Goal: Task Accomplishment & Management: Use online tool/utility

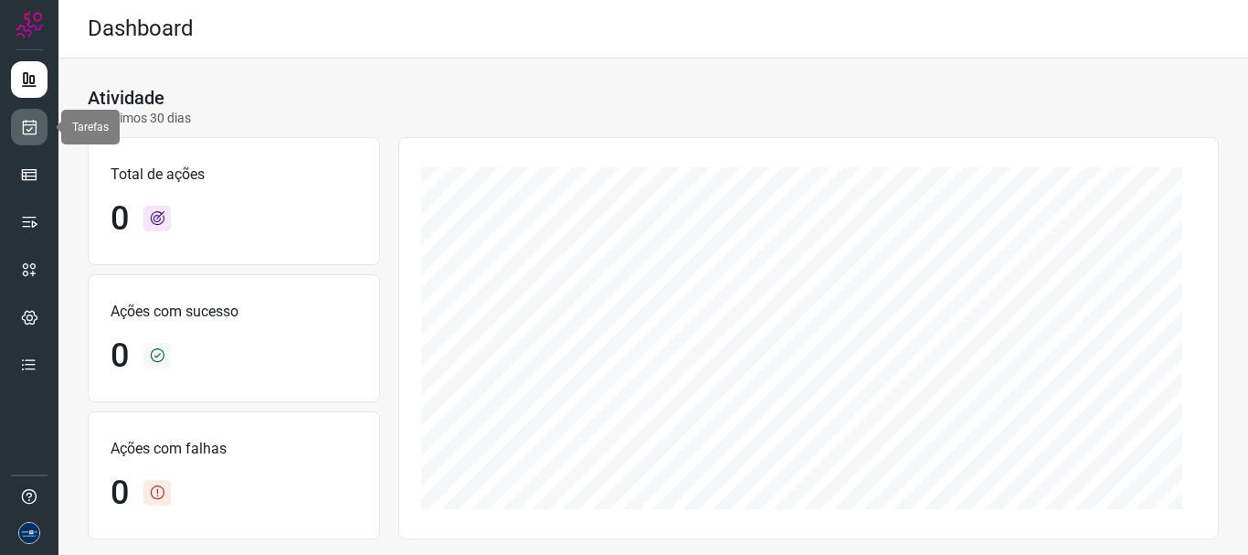
click at [25, 134] on icon at bounding box center [29, 127] width 19 height 18
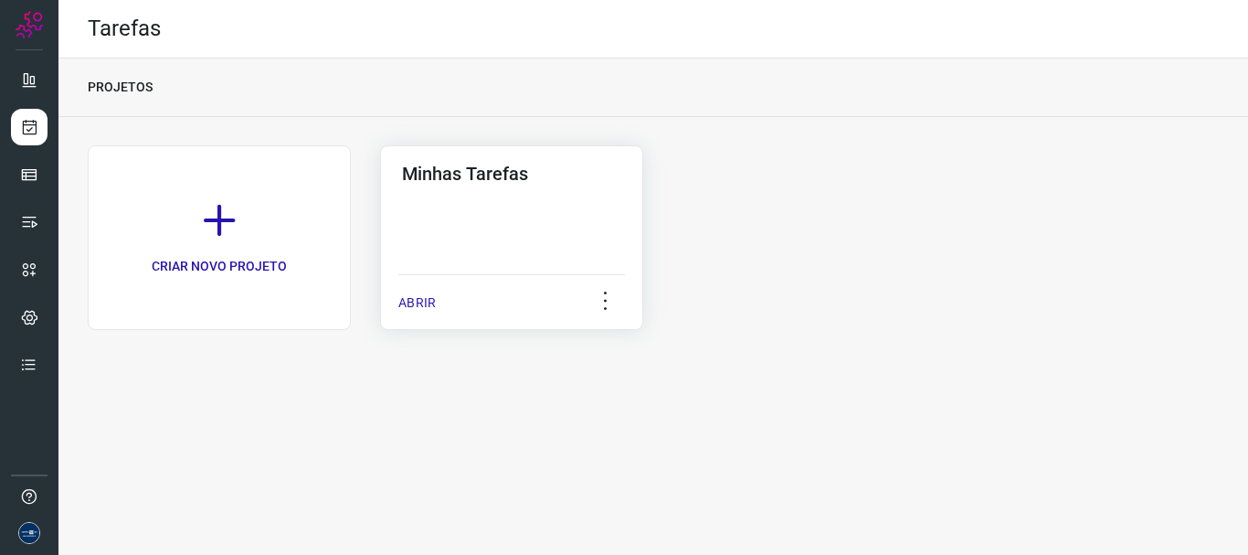
click at [406, 298] on p "ABRIR" at bounding box center [416, 302] width 37 height 19
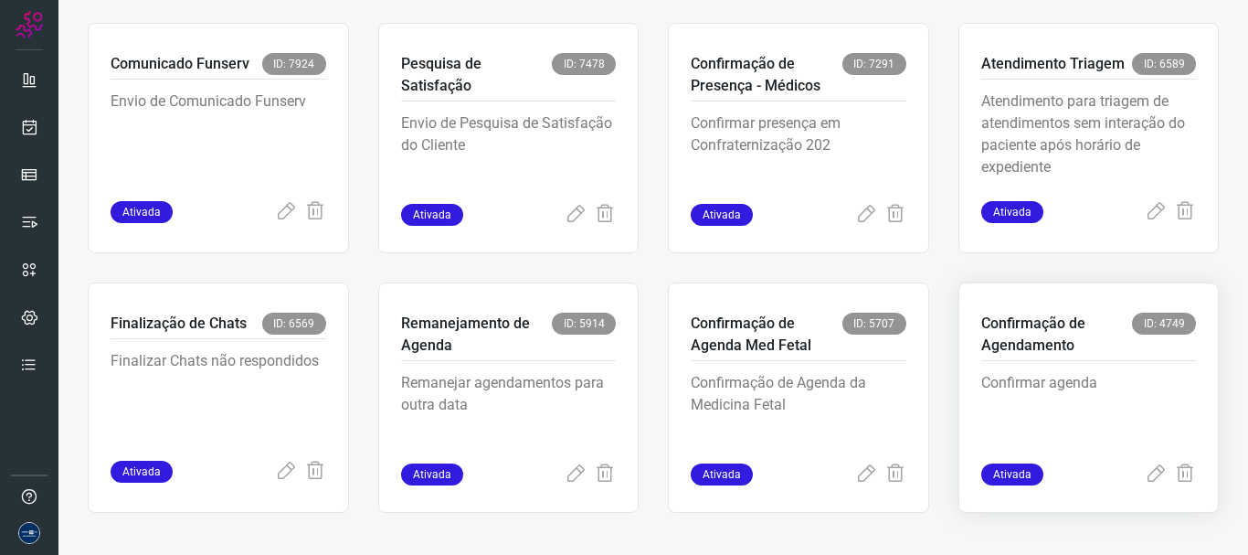
scroll to position [386, 0]
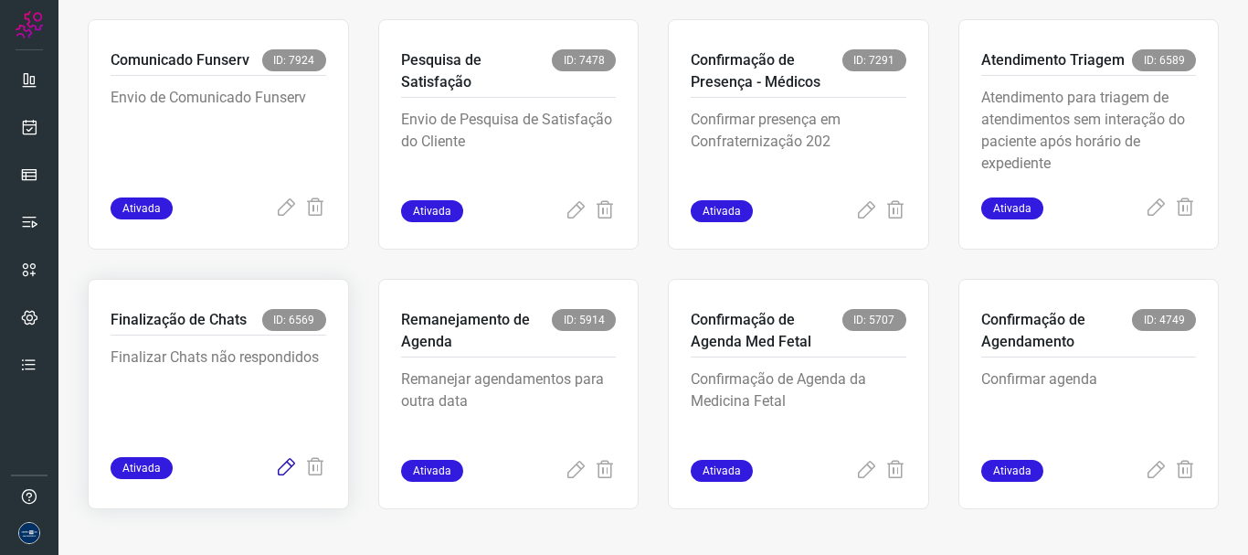
click at [281, 470] on icon at bounding box center [286, 468] width 22 height 22
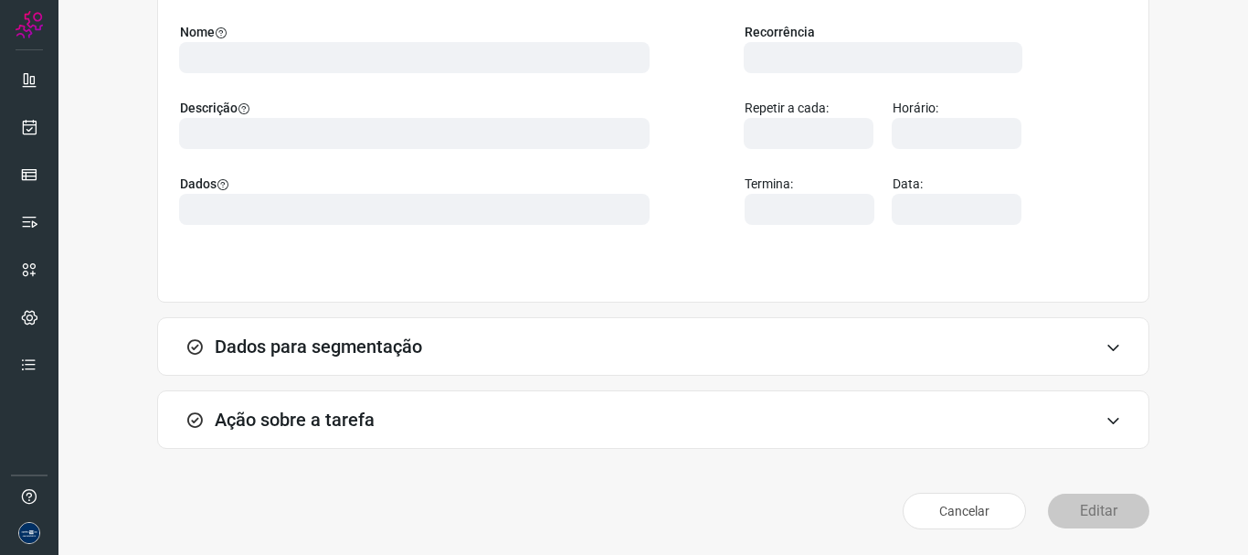
scroll to position [159, 0]
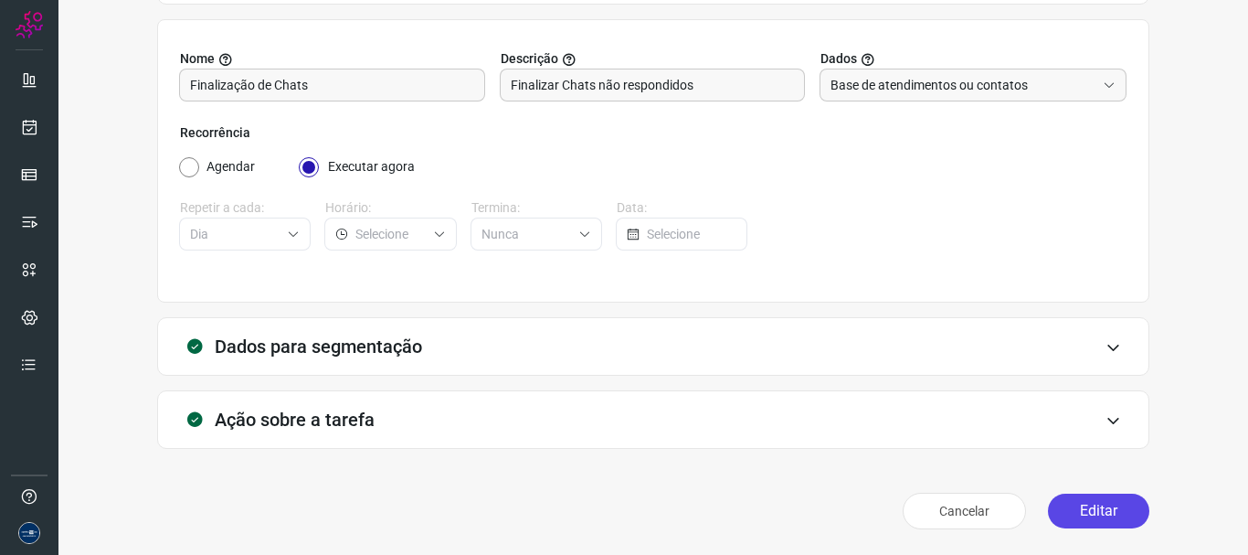
click at [1082, 503] on button "Editar" at bounding box center [1098, 510] width 101 height 35
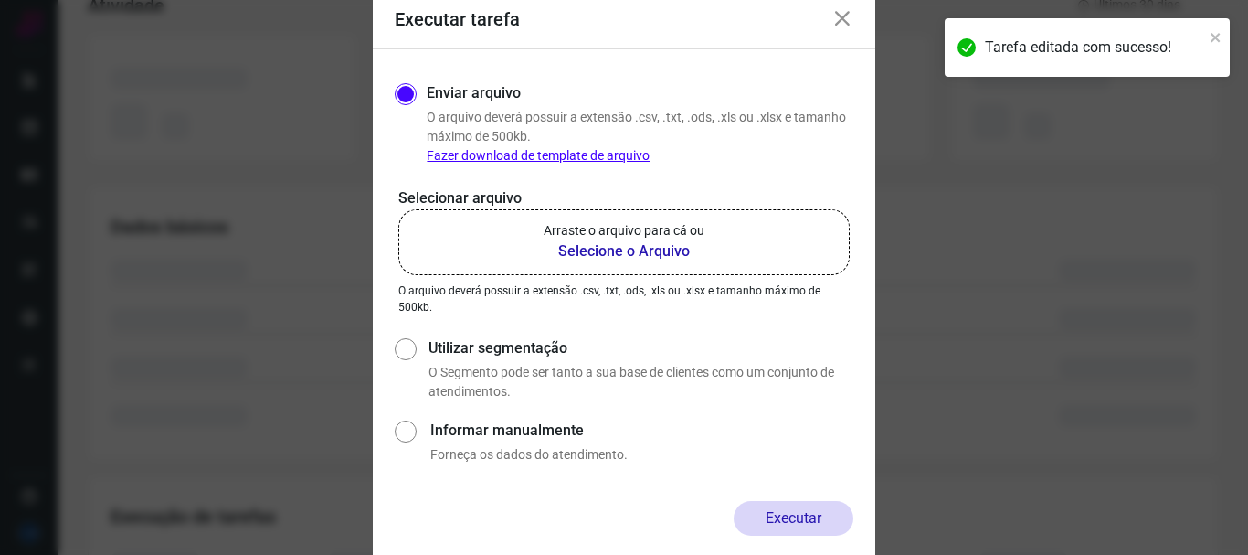
click at [497, 328] on div "Enviar arquivo O arquivo deverá possuir a extensão .csv, .txt, .ods, .xls ou .x…" at bounding box center [624, 275] width 459 height 393
click at [496, 337] on label "Utilizar segmentação" at bounding box center [641, 348] width 425 height 22
click at [414, 336] on input "Utilizar segmentação" at bounding box center [404, 367] width 19 height 68
radio input "true"
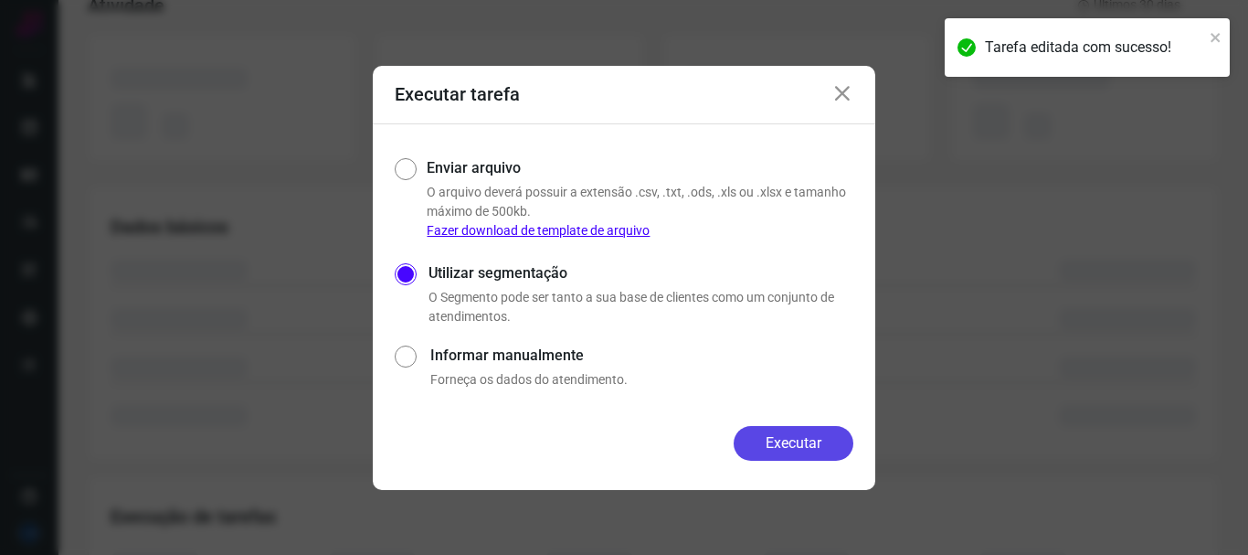
click at [849, 446] on button "Executar" at bounding box center [794, 443] width 120 height 35
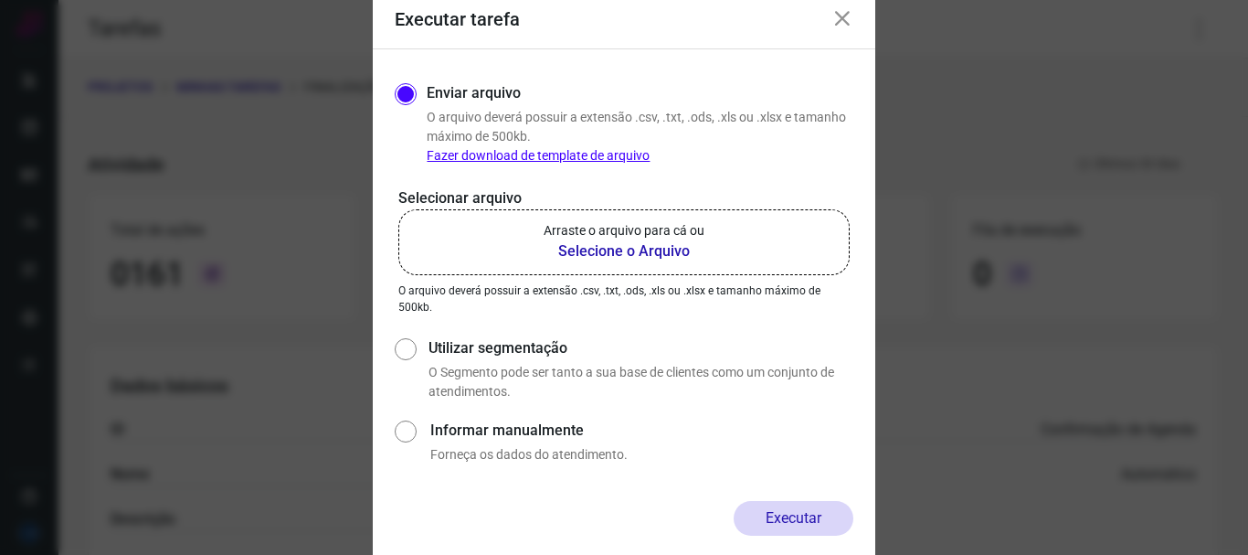
click at [841, 26] on icon at bounding box center [842, 19] width 22 height 22
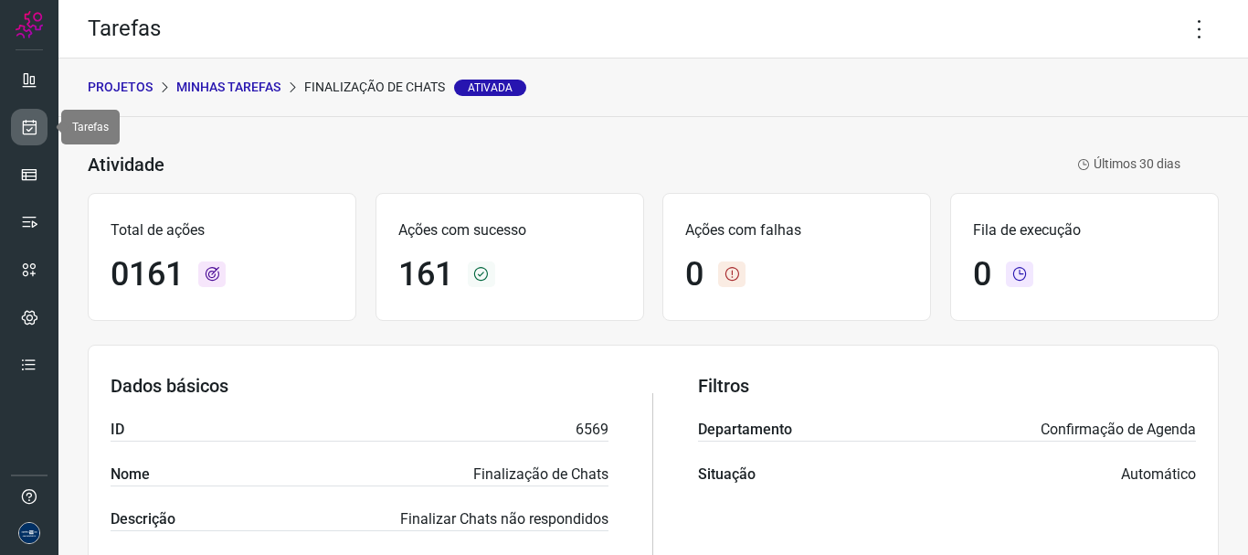
click at [18, 127] on link at bounding box center [29, 127] width 37 height 37
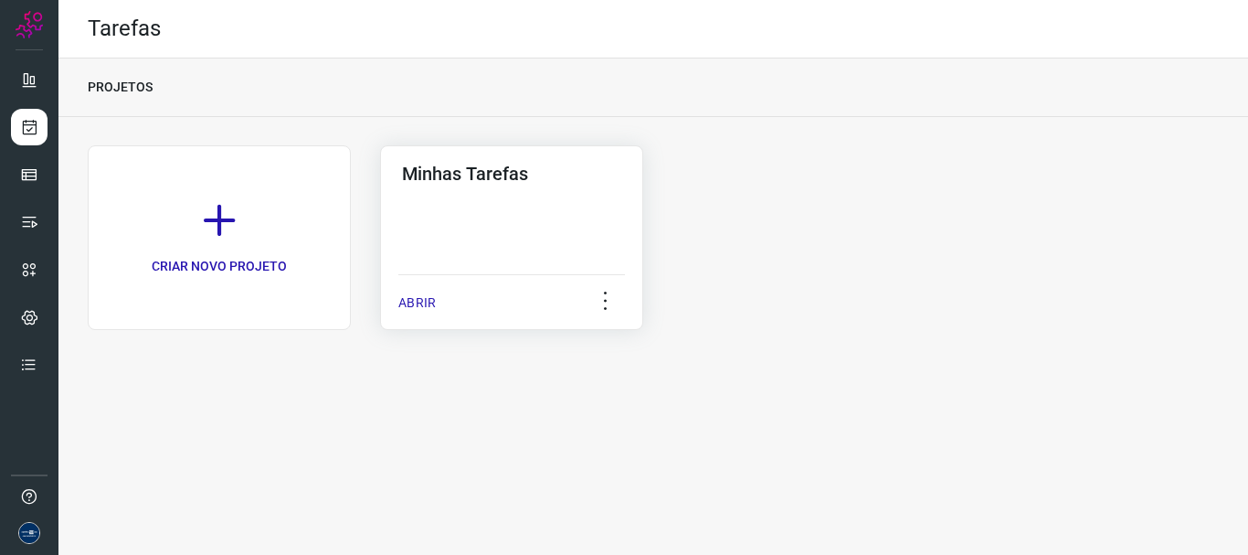
click at [411, 306] on p "ABRIR" at bounding box center [416, 302] width 37 height 19
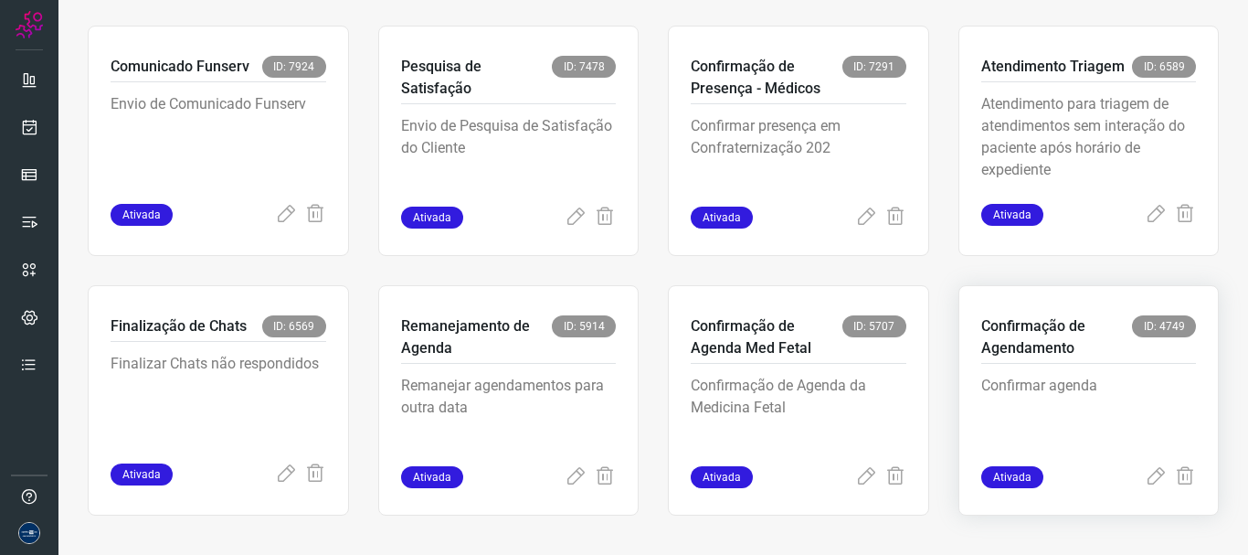
scroll to position [386, 0]
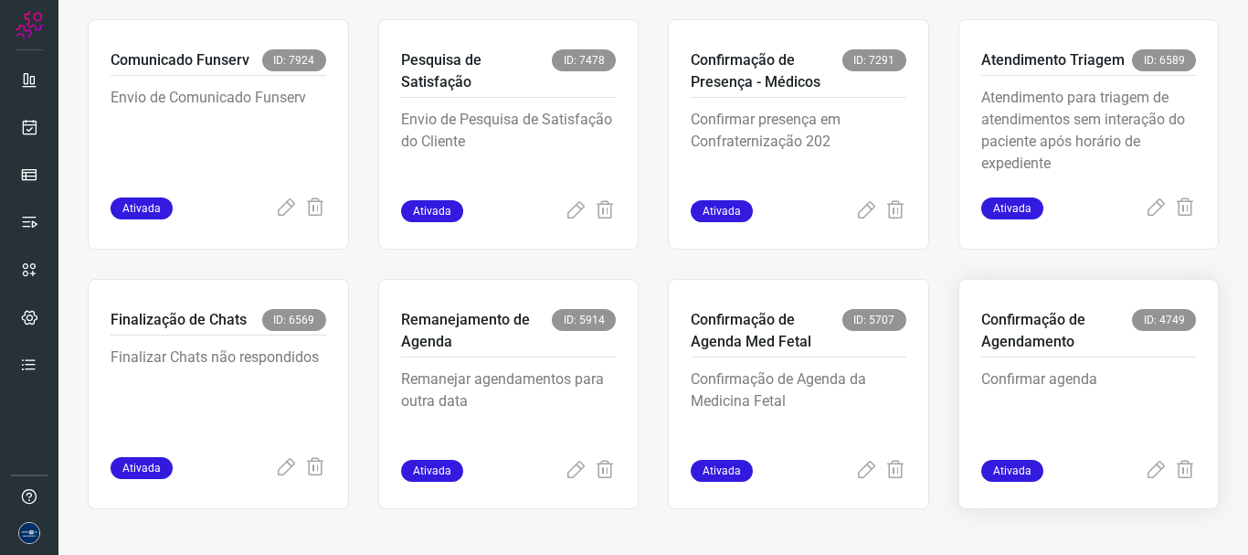
click at [1128, 471] on div "Ativada" at bounding box center [1089, 471] width 216 height 22
click at [1145, 475] on icon at bounding box center [1156, 471] width 22 height 22
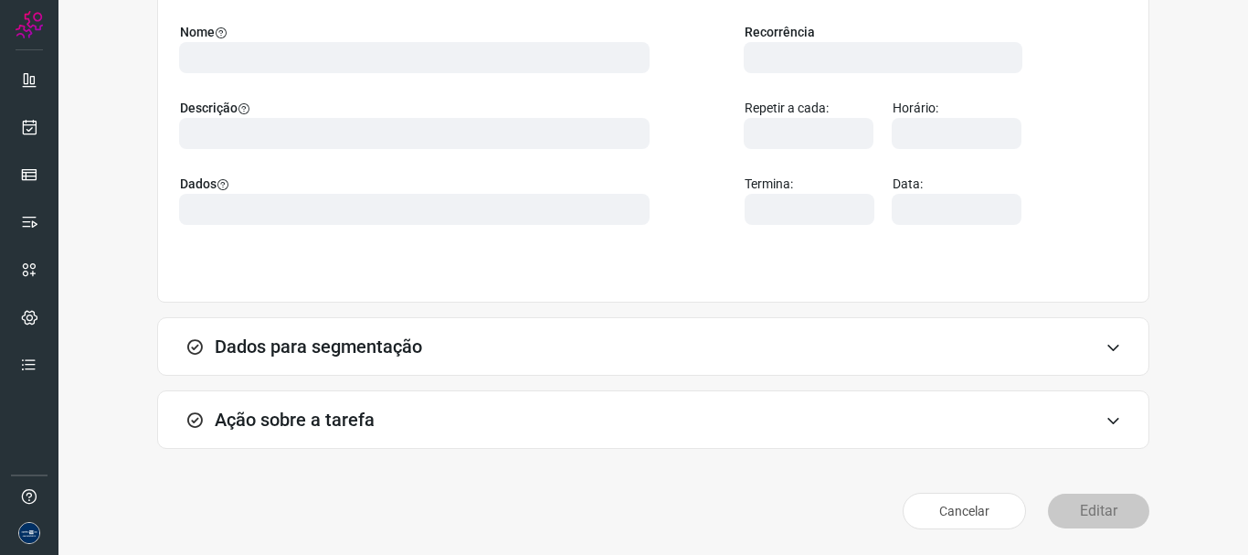
scroll to position [159, 0]
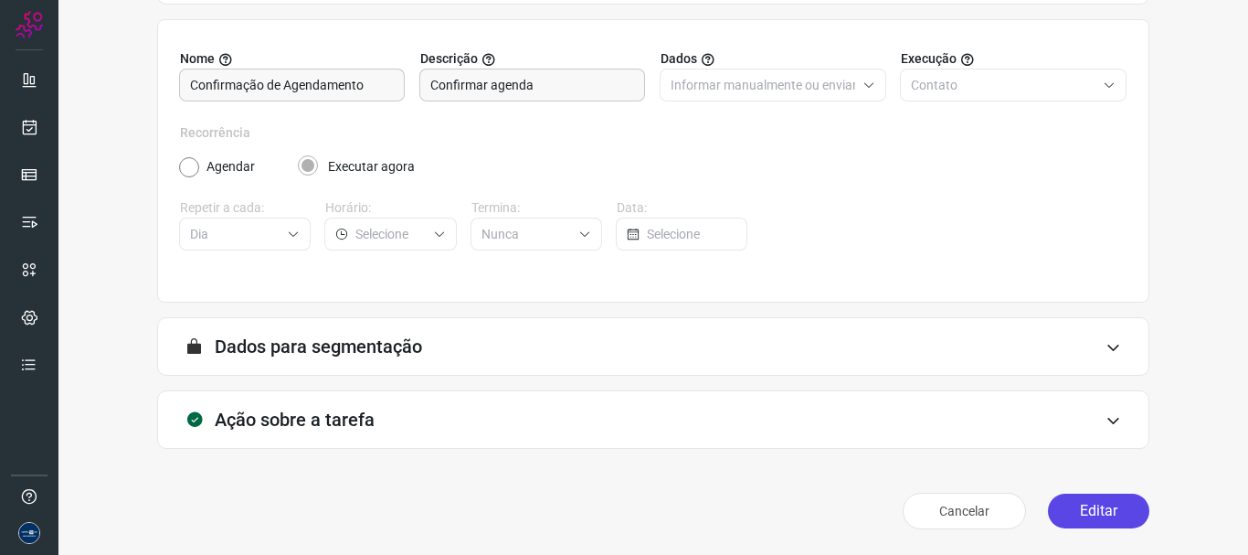
click at [1113, 520] on button "Editar" at bounding box center [1098, 510] width 101 height 35
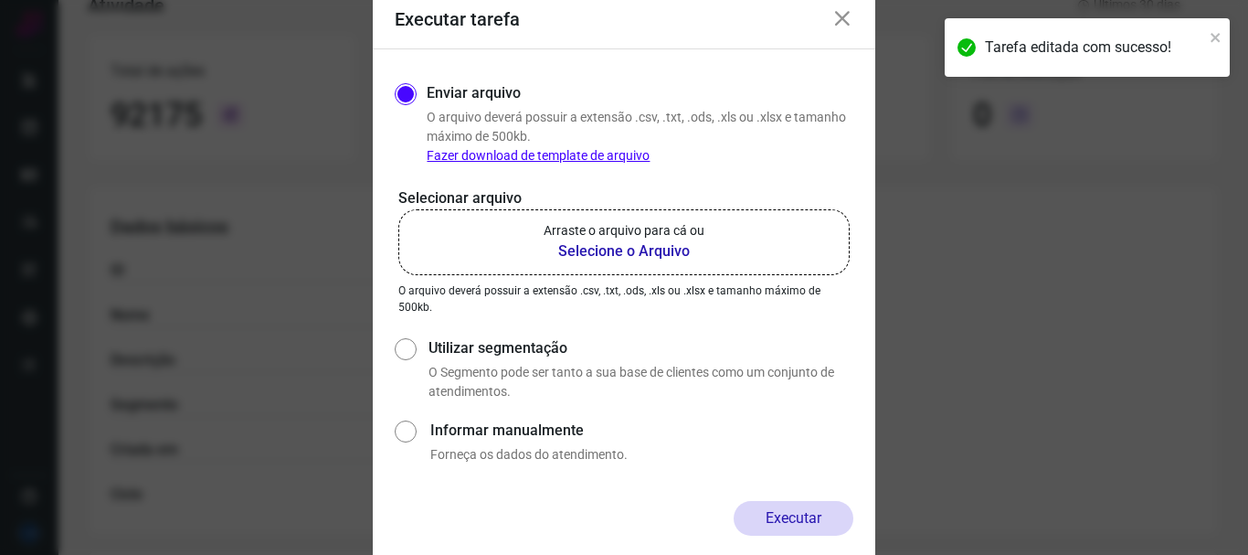
click at [623, 255] on b "Selecione o Arquivo" at bounding box center [624, 251] width 161 height 22
click at [0, 0] on input "Arraste o arquivo para cá ou Selecione o Arquivo" at bounding box center [0, 0] width 0 height 0
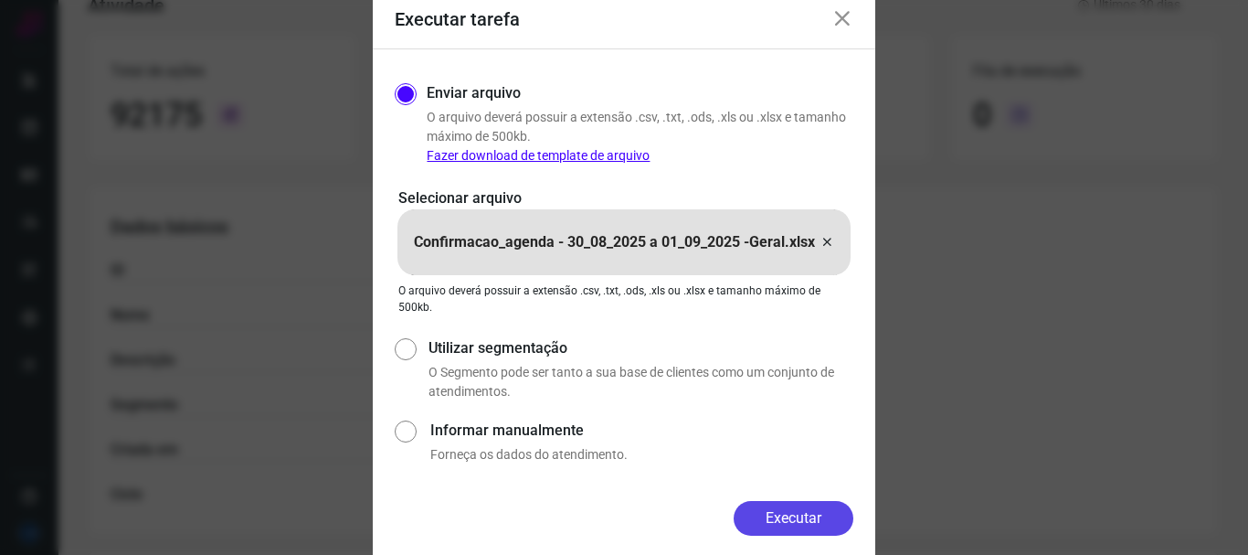
click at [759, 526] on button "Executar" at bounding box center [794, 518] width 120 height 35
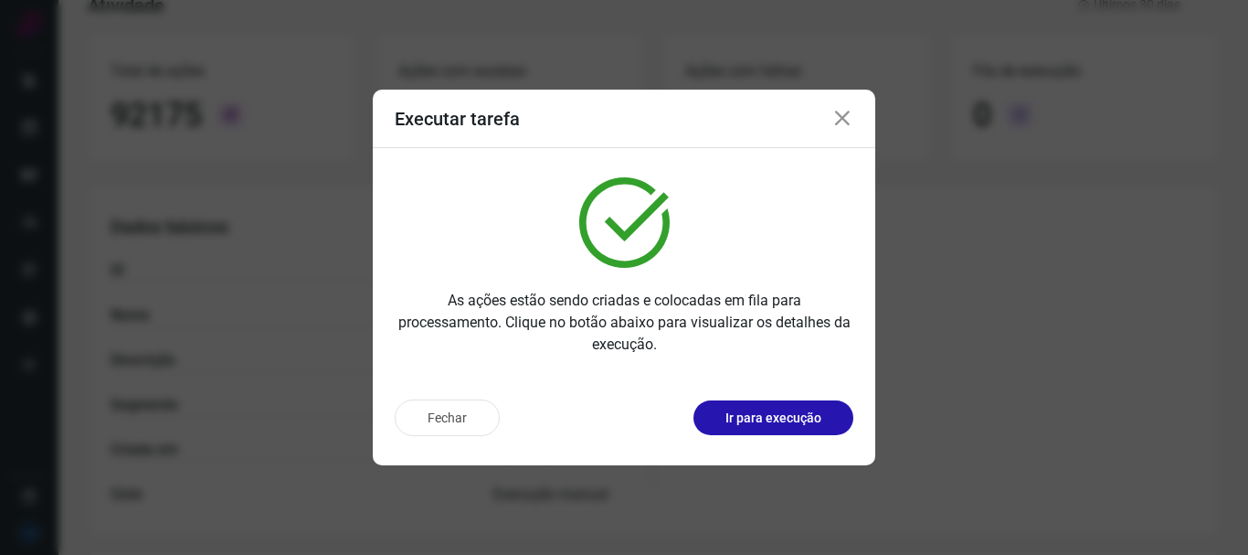
click at [837, 120] on icon at bounding box center [842, 119] width 22 height 22
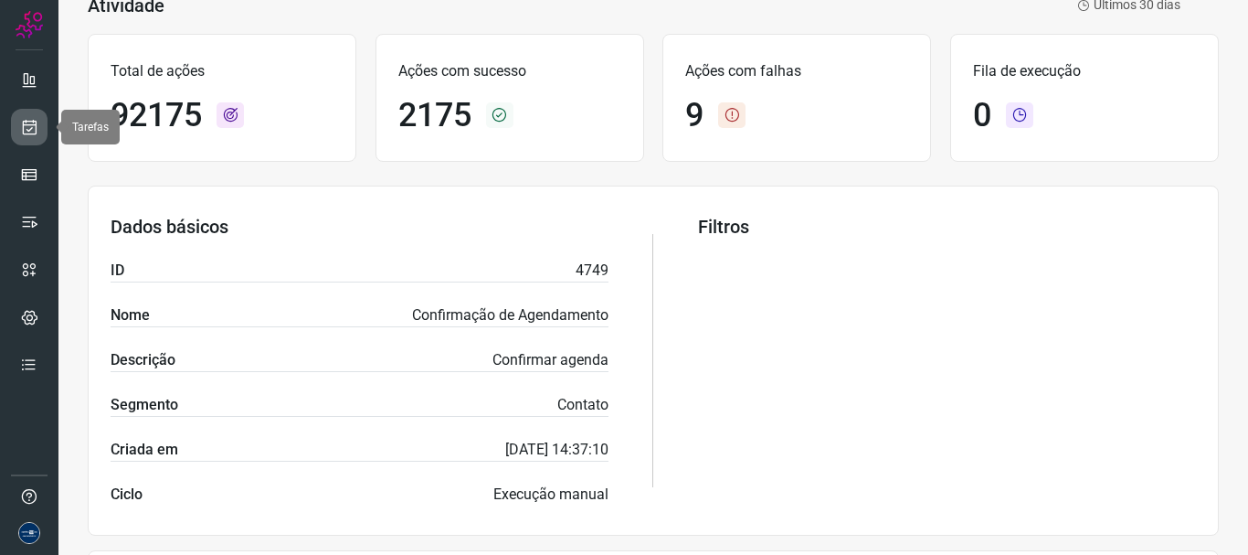
click at [37, 126] on icon at bounding box center [29, 127] width 19 height 18
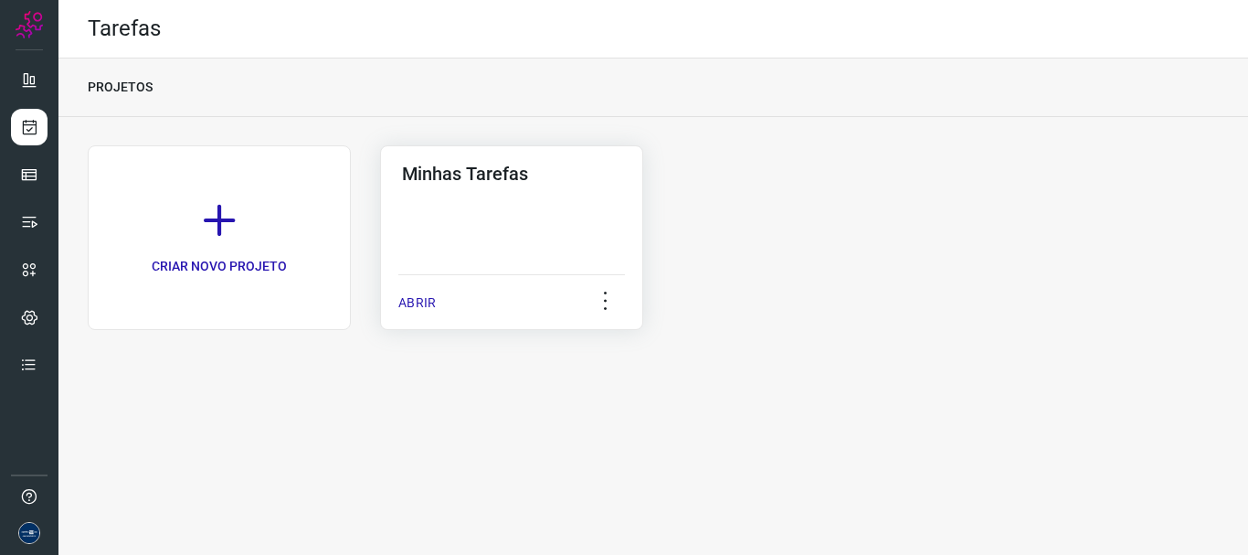
click at [434, 303] on p "ABRIR" at bounding box center [416, 302] width 37 height 19
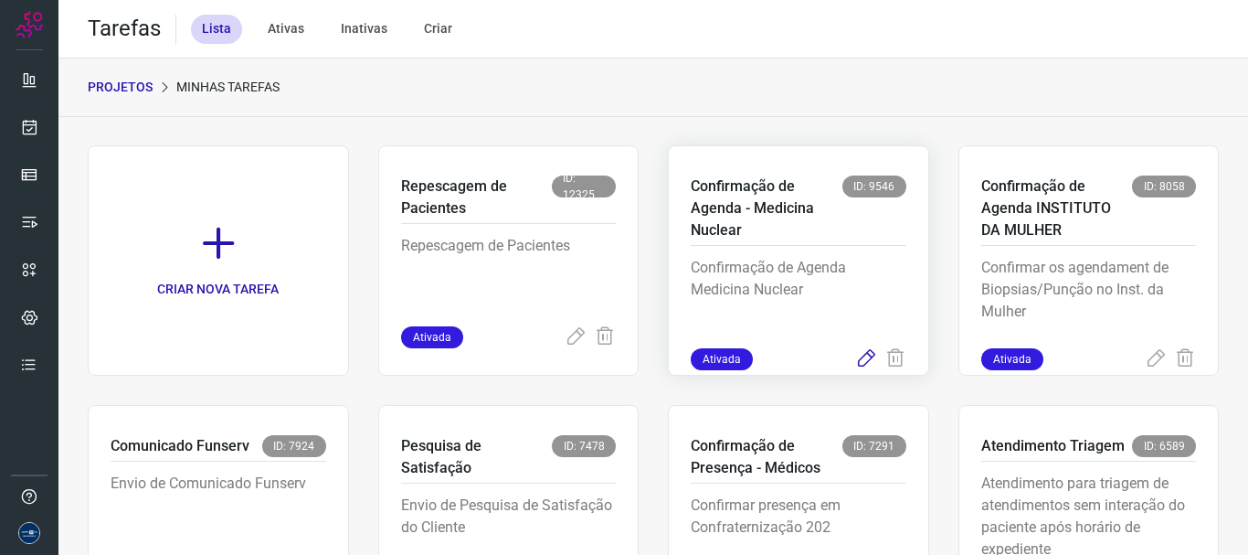
click at [855, 365] on icon at bounding box center [866, 359] width 22 height 22
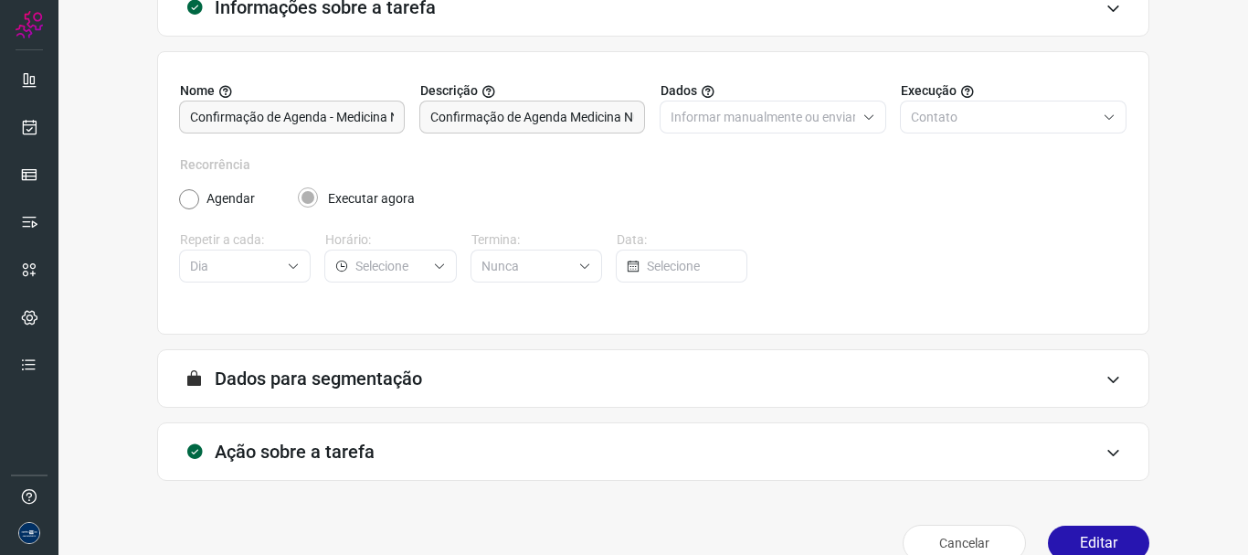
scroll to position [159, 0]
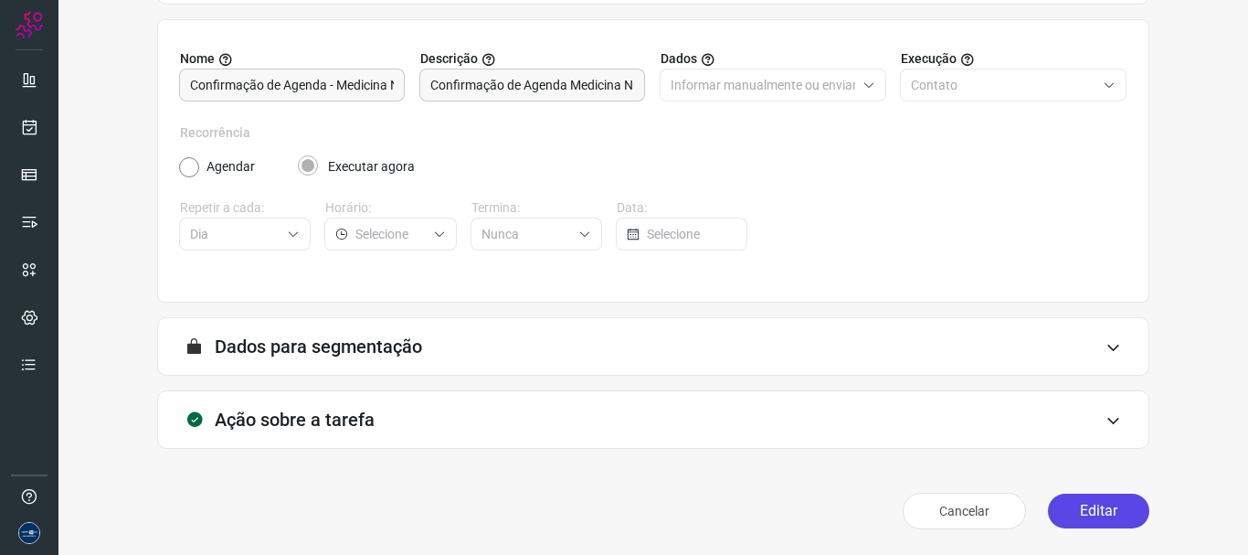
click at [1090, 493] on button "Editar" at bounding box center [1098, 510] width 101 height 35
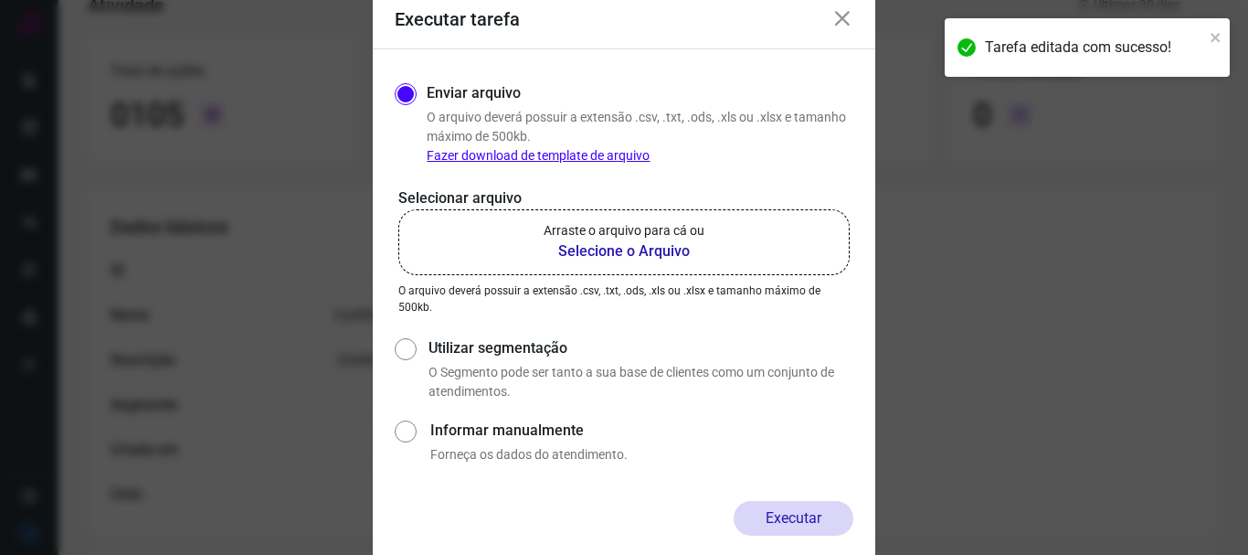
click at [640, 256] on b "Selecione o Arquivo" at bounding box center [624, 251] width 161 height 22
click at [0, 0] on input "Arraste o arquivo para cá ou Selecione o Arquivo" at bounding box center [0, 0] width 0 height 0
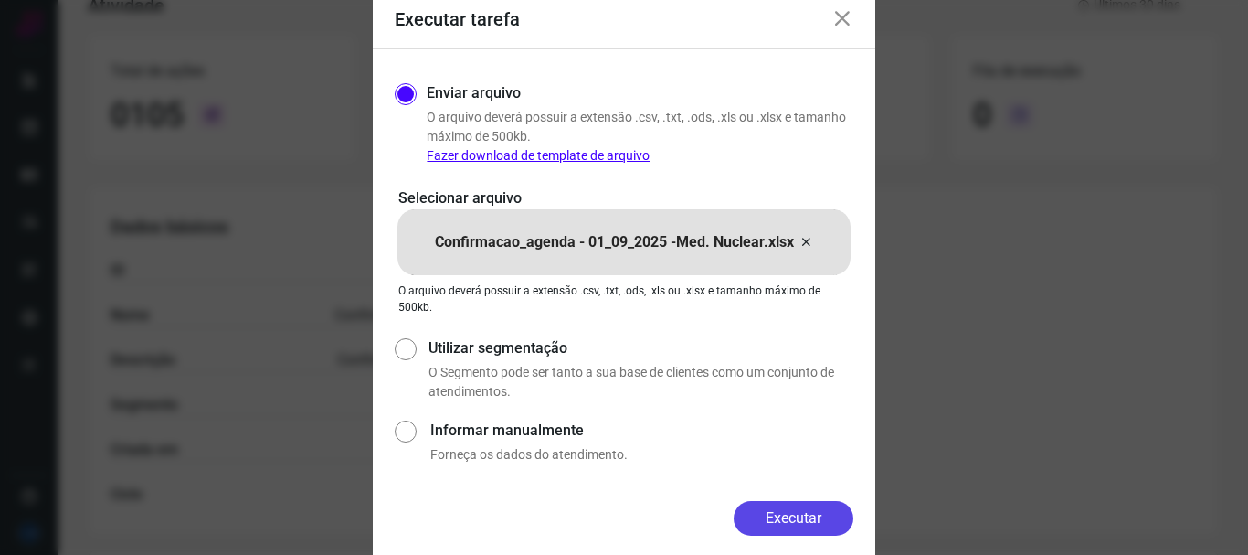
click at [809, 524] on button "Executar" at bounding box center [794, 518] width 120 height 35
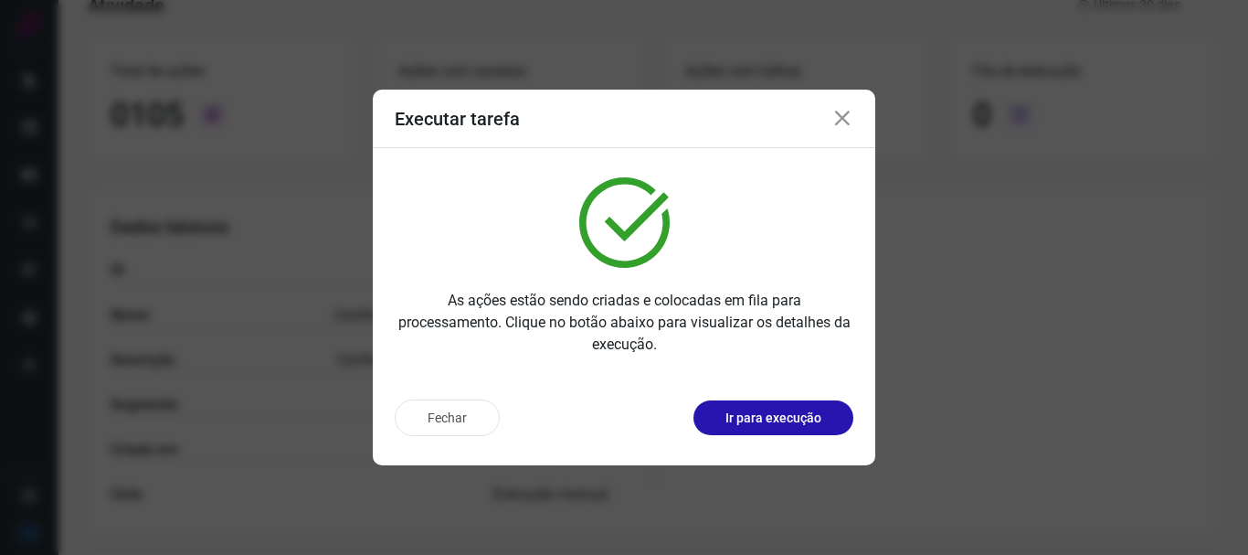
click at [843, 121] on icon at bounding box center [842, 119] width 22 height 22
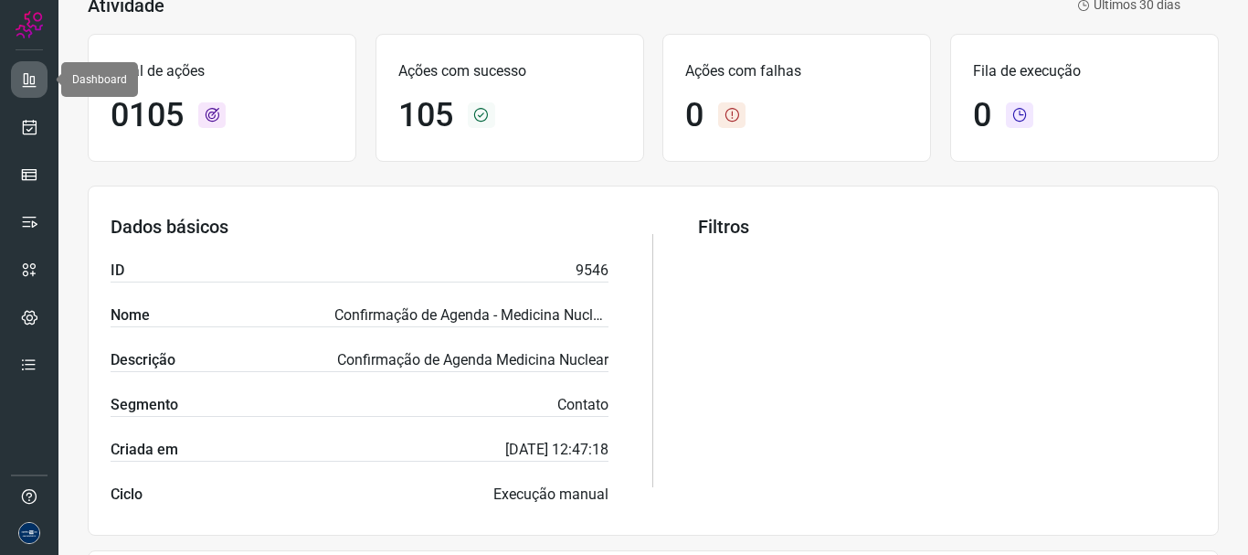
click at [27, 74] on icon at bounding box center [29, 79] width 18 height 18
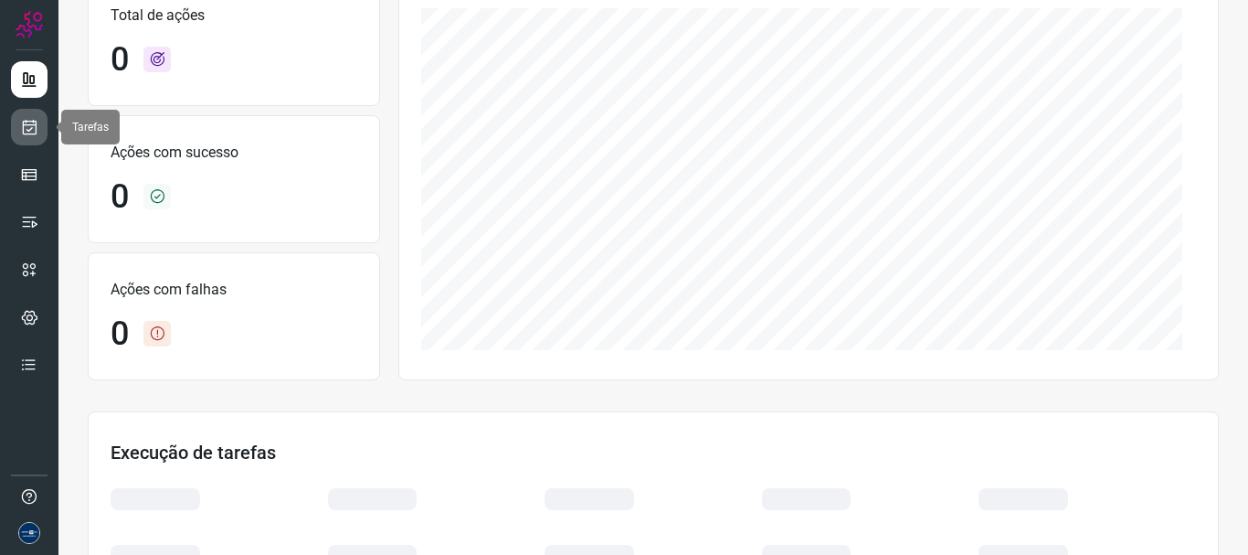
click at [27, 120] on icon at bounding box center [29, 127] width 19 height 18
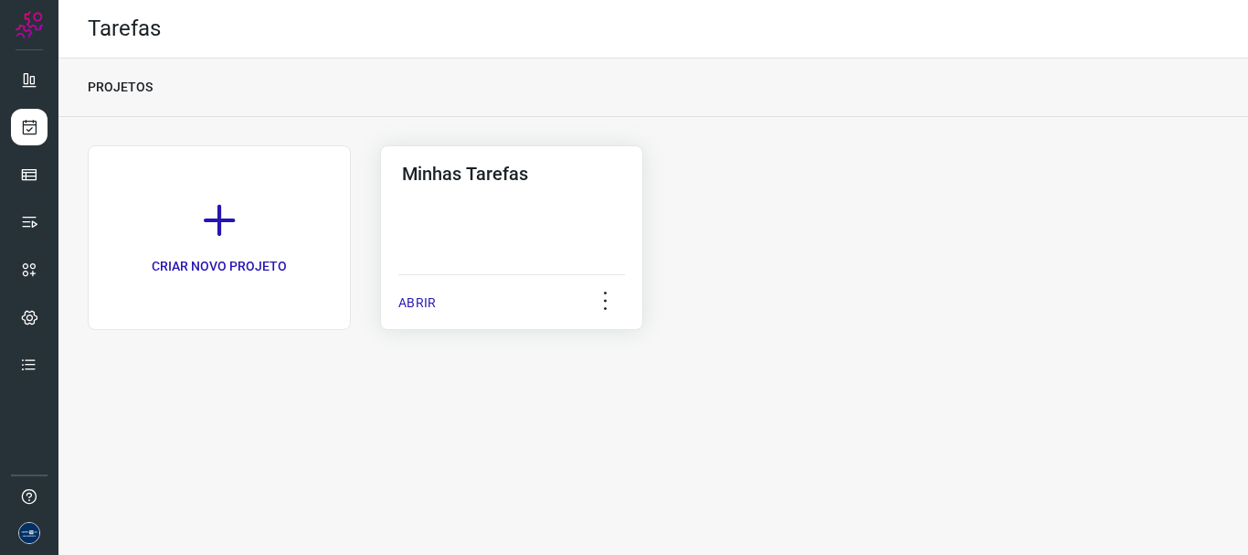
click at [409, 307] on p "ABRIR" at bounding box center [416, 302] width 37 height 19
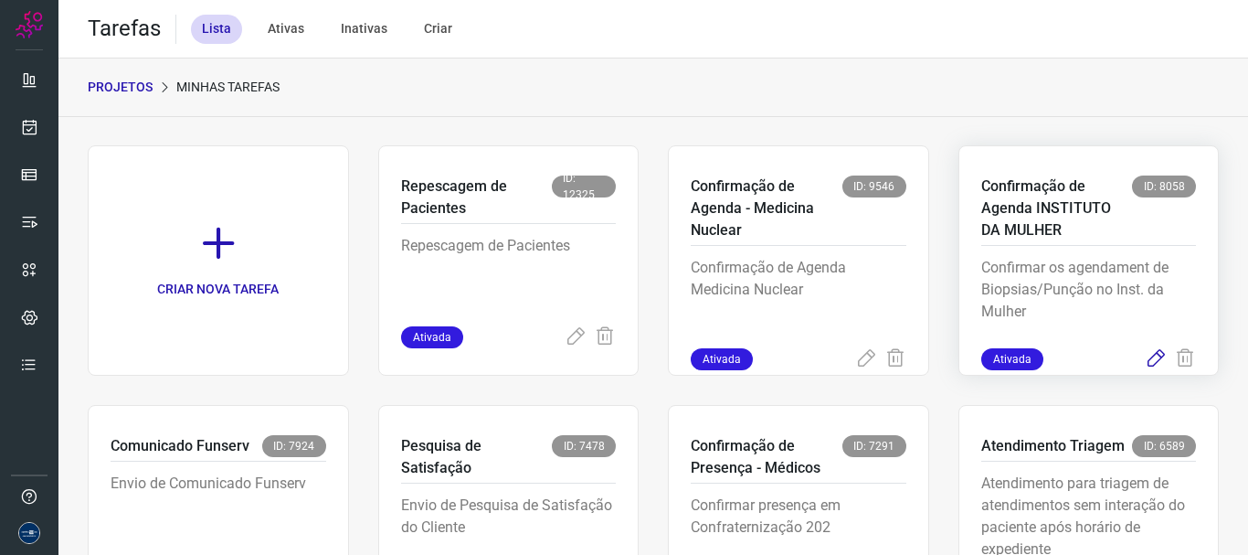
click at [1145, 355] on icon at bounding box center [1156, 359] width 22 height 22
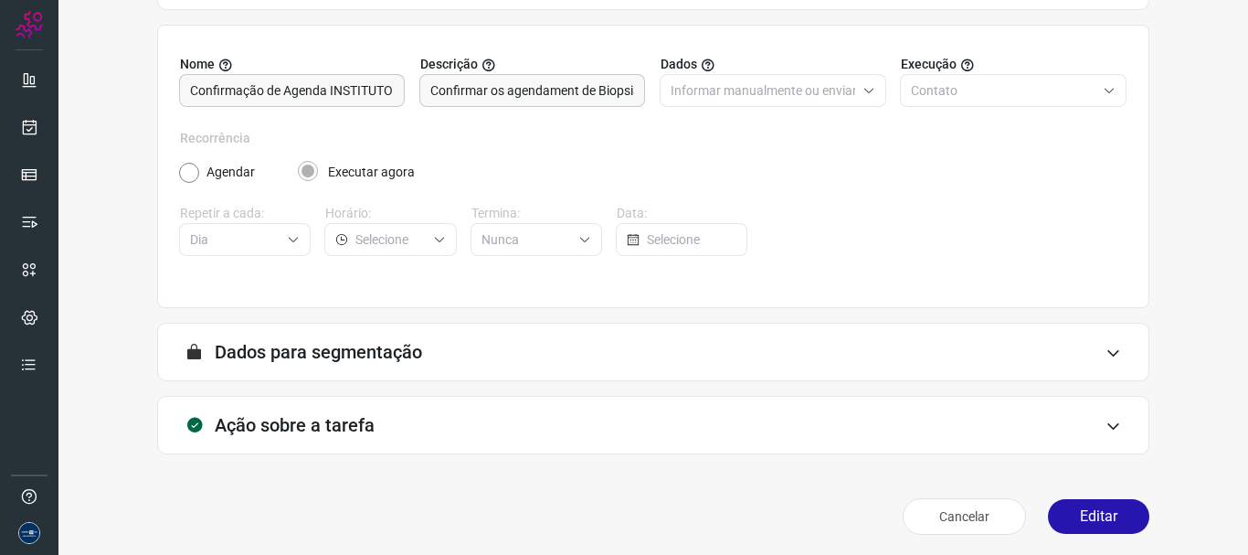
scroll to position [159, 0]
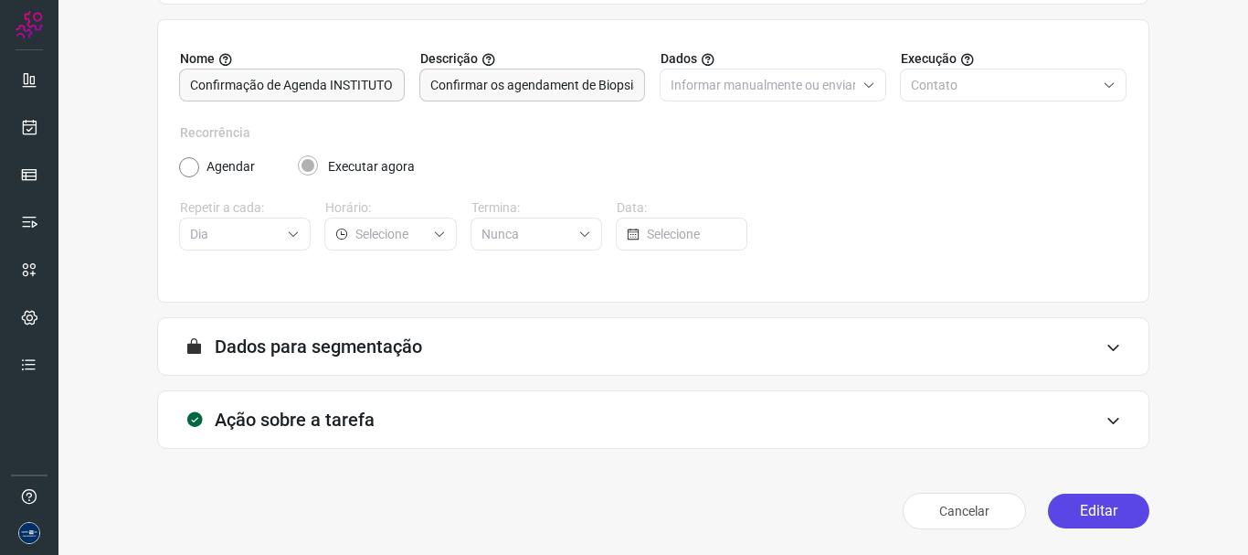
click at [1048, 505] on button "Editar" at bounding box center [1098, 510] width 101 height 35
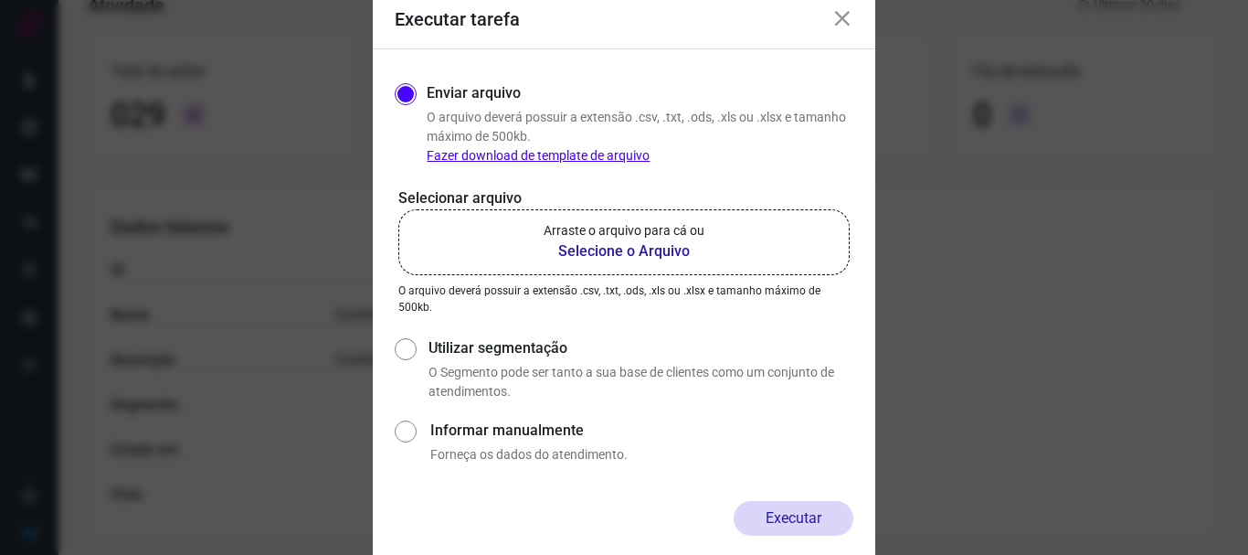
click at [779, 242] on label "Arraste o arquivo para cá ou Selecione o Arquivo" at bounding box center [623, 242] width 451 height 66
click at [0, 0] on input "Arraste o arquivo para cá ou Selecione o Arquivo" at bounding box center [0, 0] width 0 height 0
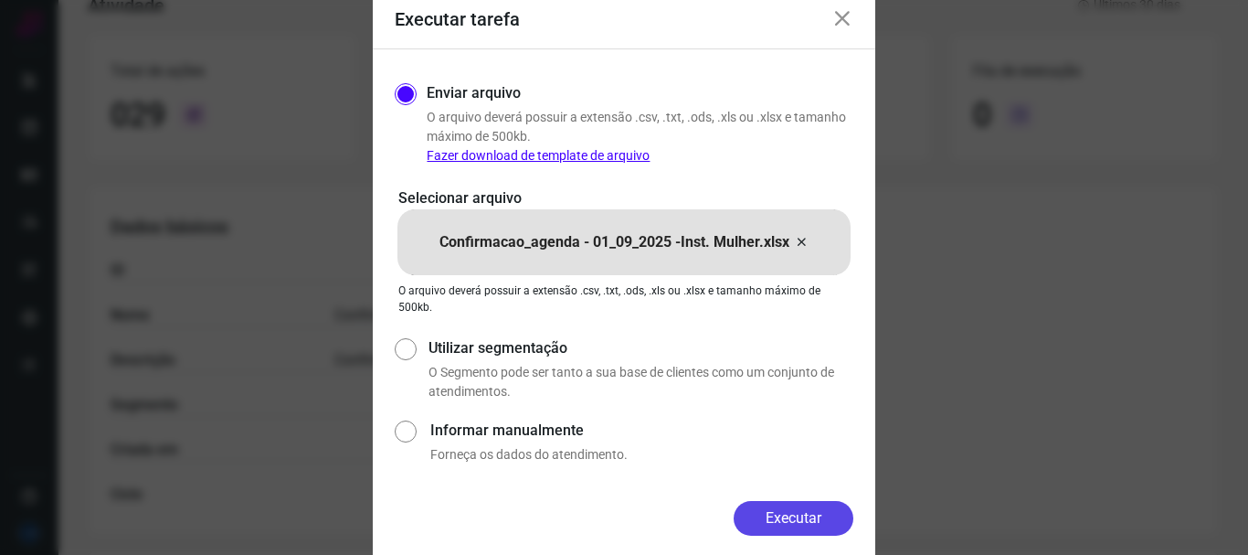
click at [765, 515] on button "Executar" at bounding box center [794, 518] width 120 height 35
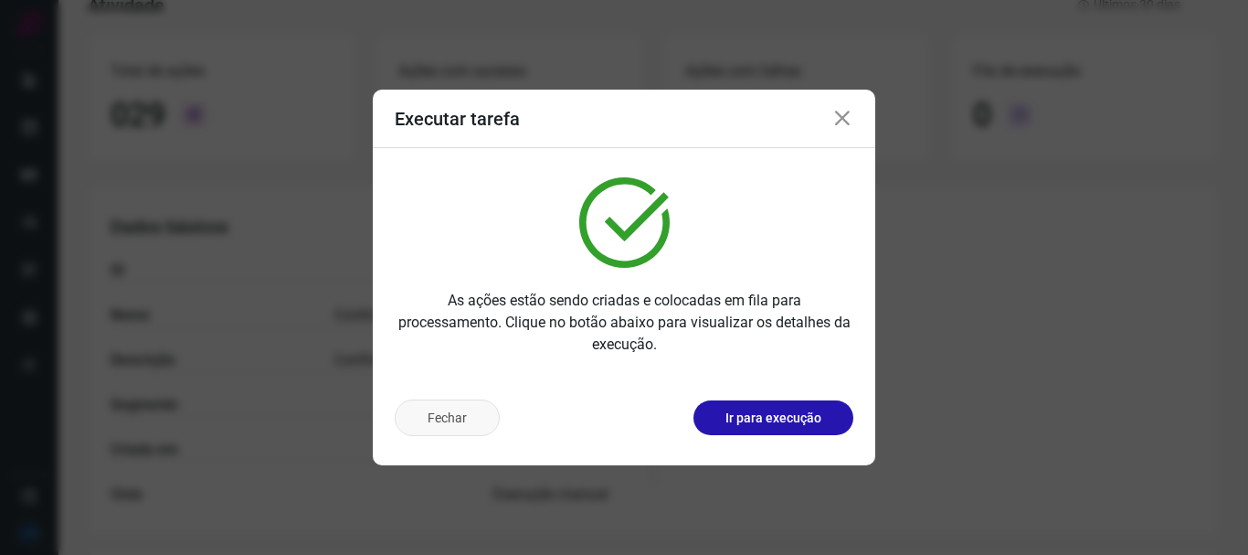
click at [444, 416] on button "Fechar" at bounding box center [447, 417] width 105 height 37
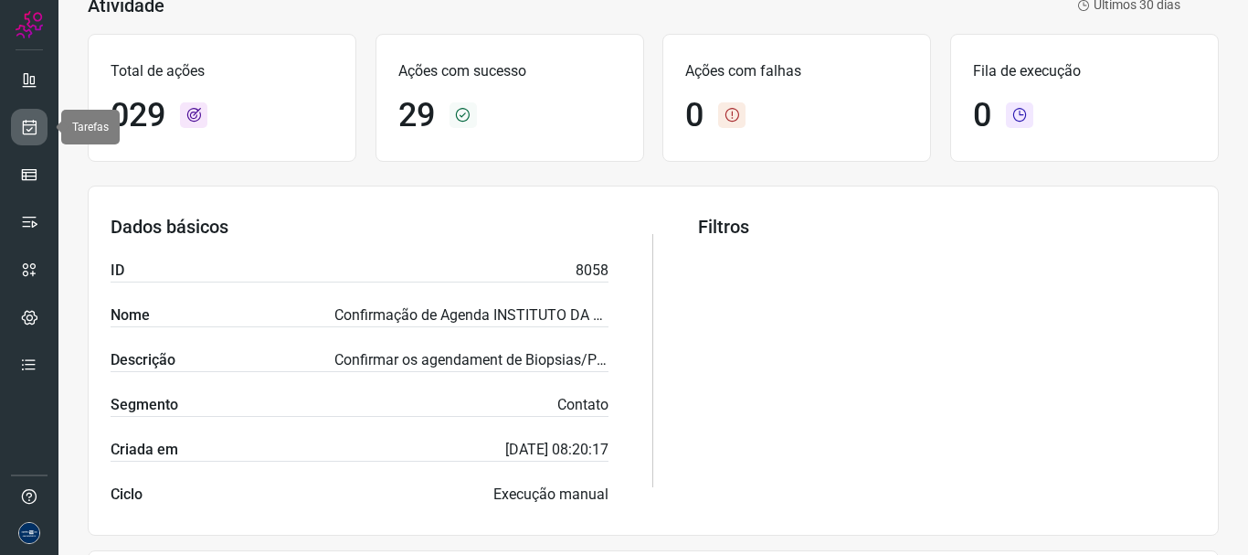
click at [21, 132] on icon at bounding box center [29, 127] width 19 height 18
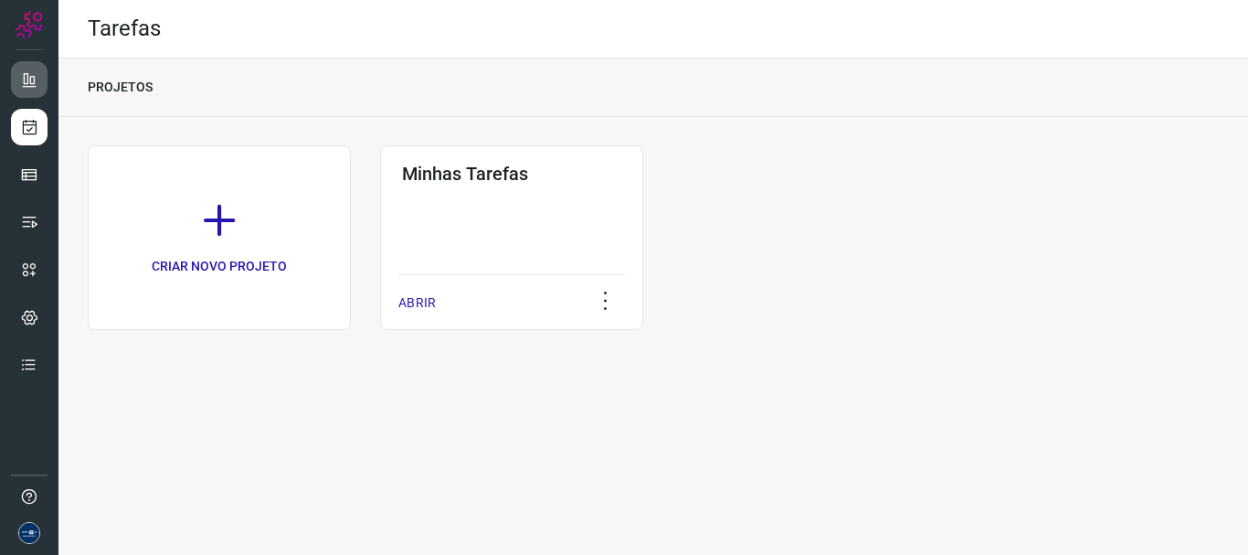
click at [33, 72] on icon at bounding box center [29, 79] width 18 height 18
